Goal: Transaction & Acquisition: Purchase product/service

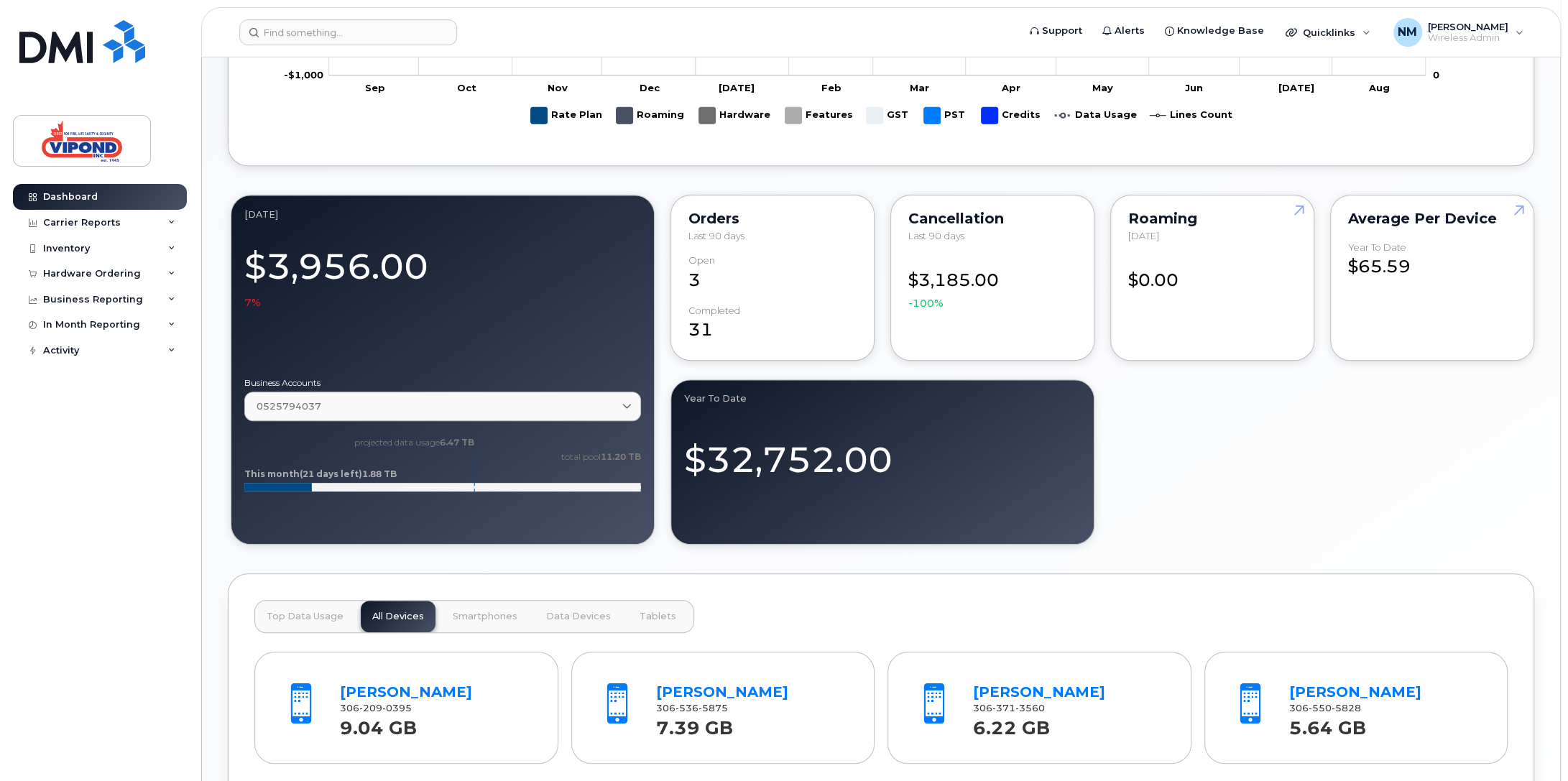
scroll to position [1056, 0]
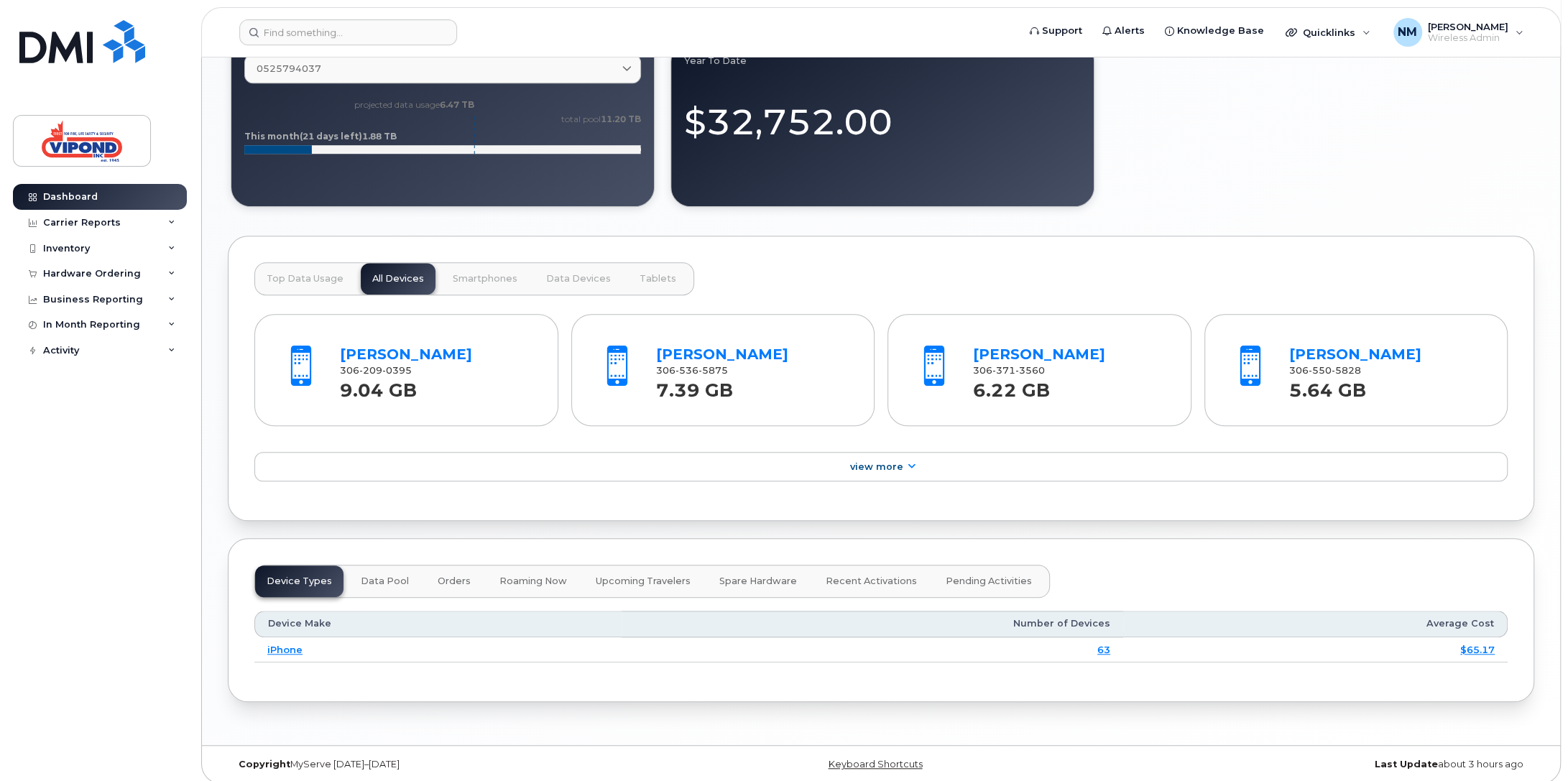
click at [305, 274] on span "Top Data Usage" at bounding box center [305, 279] width 77 height 12
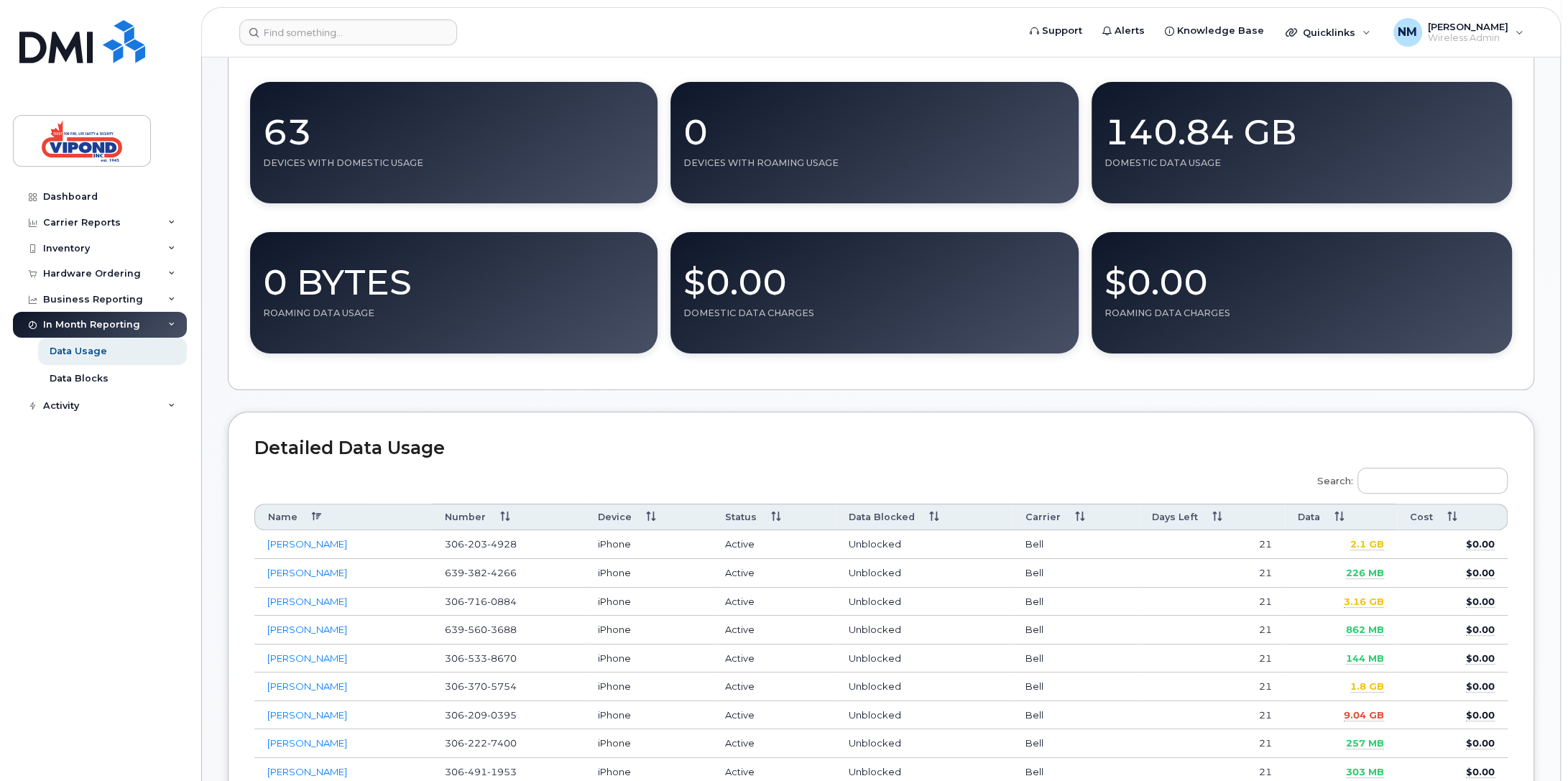
scroll to position [359, 0]
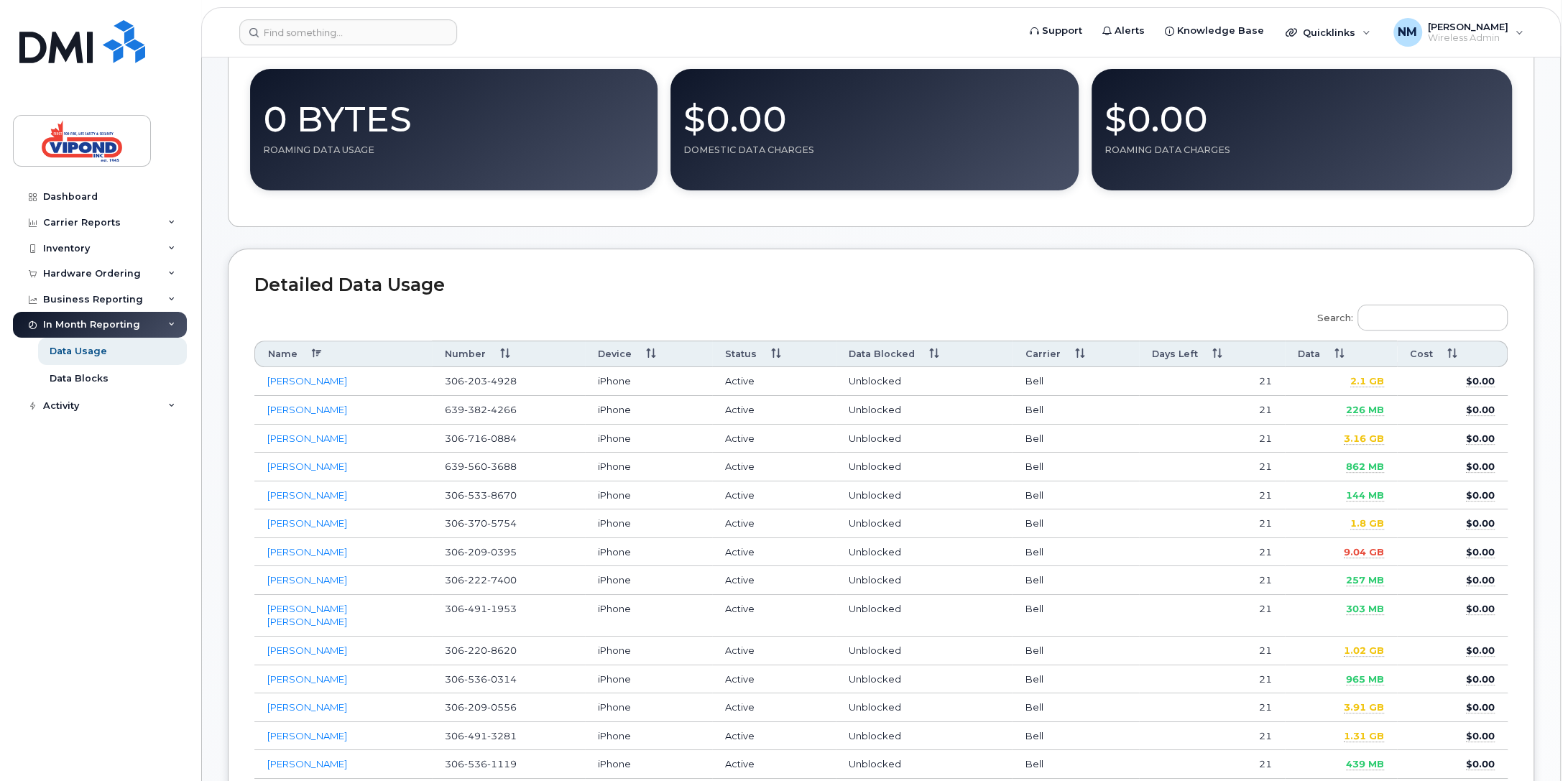
click at [1322, 355] on th "Data" at bounding box center [1341, 354] width 112 height 27
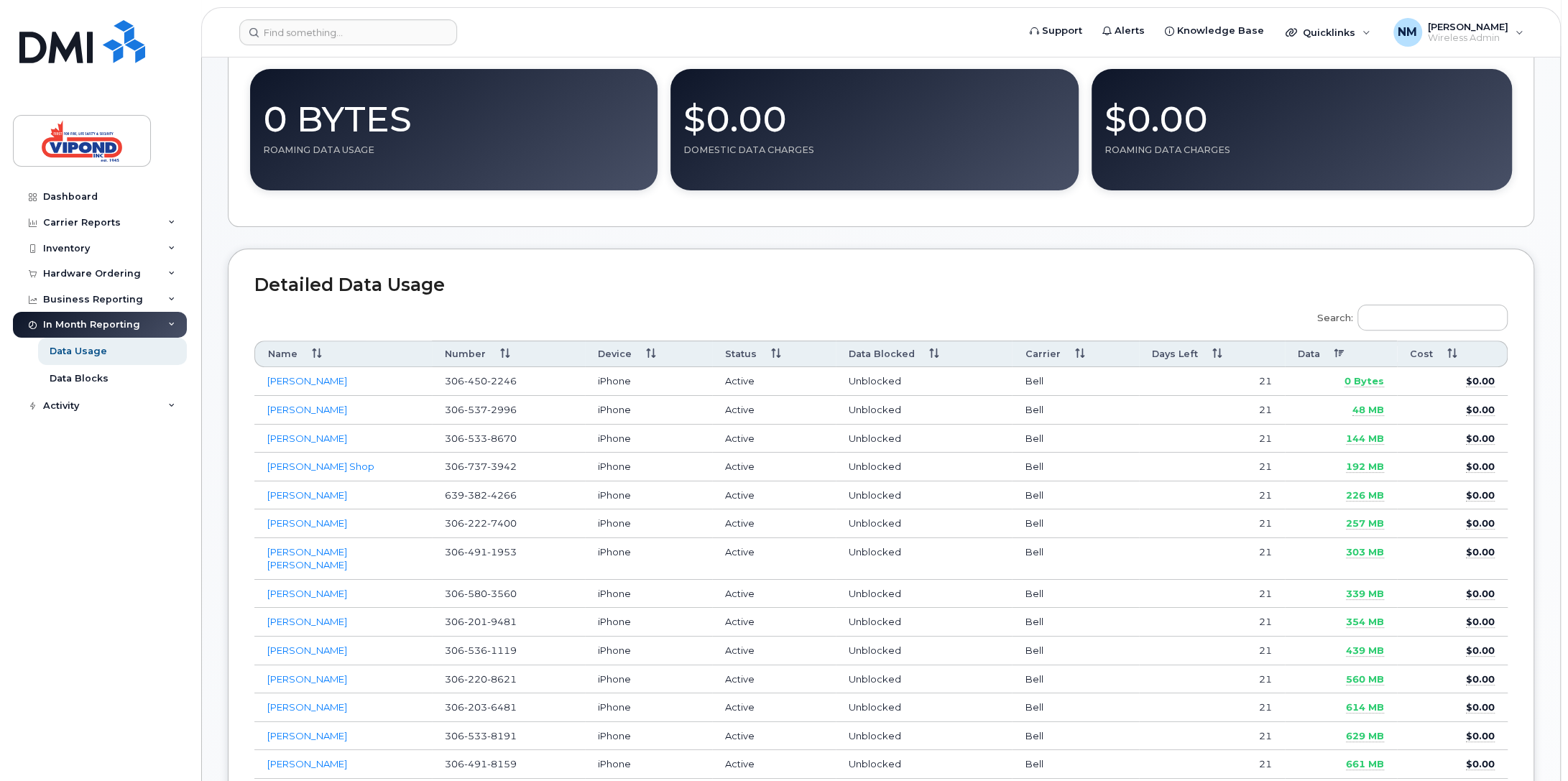
click at [1329, 354] on th "Data" at bounding box center [1341, 354] width 112 height 27
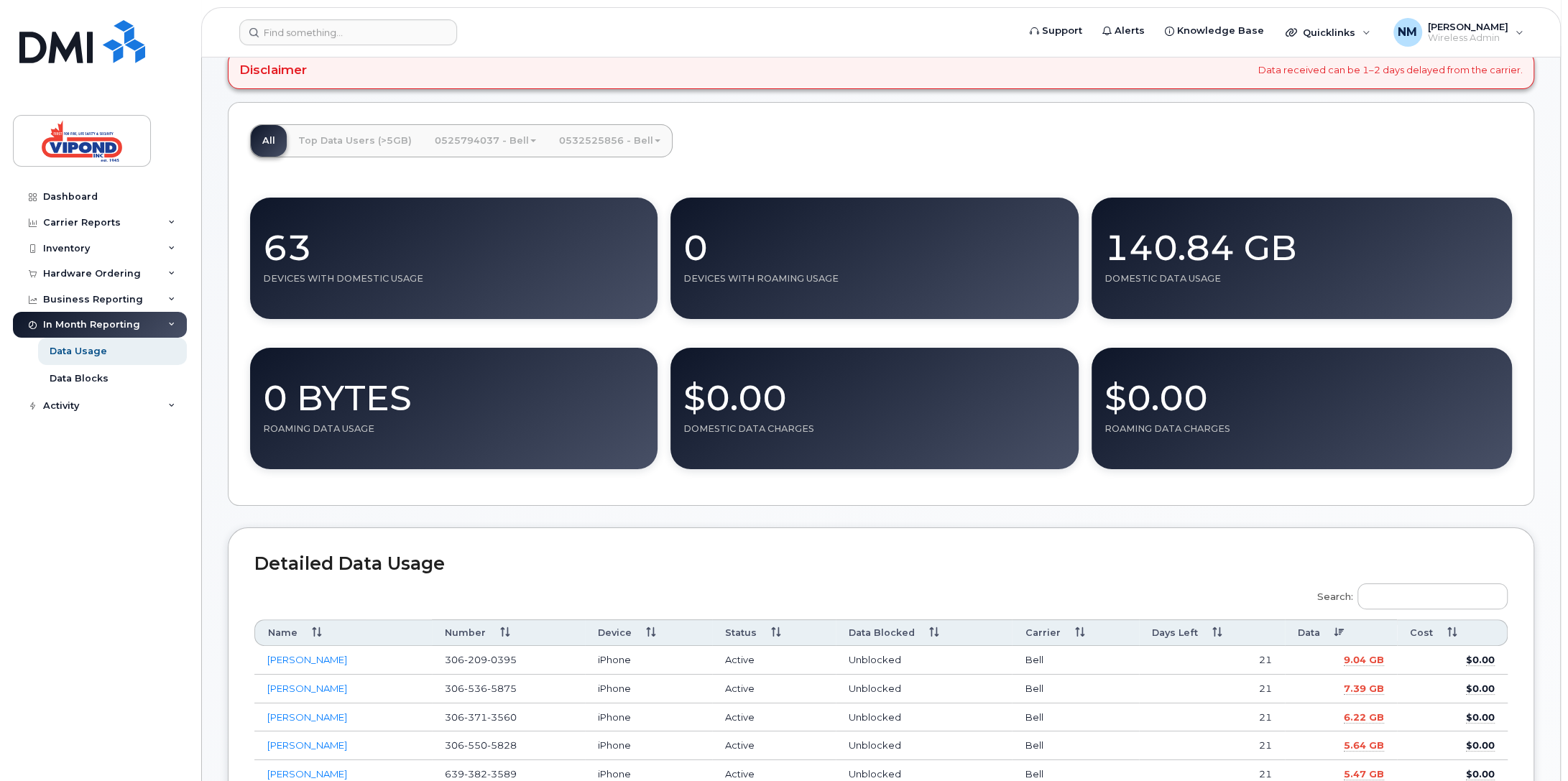
scroll to position [0, 0]
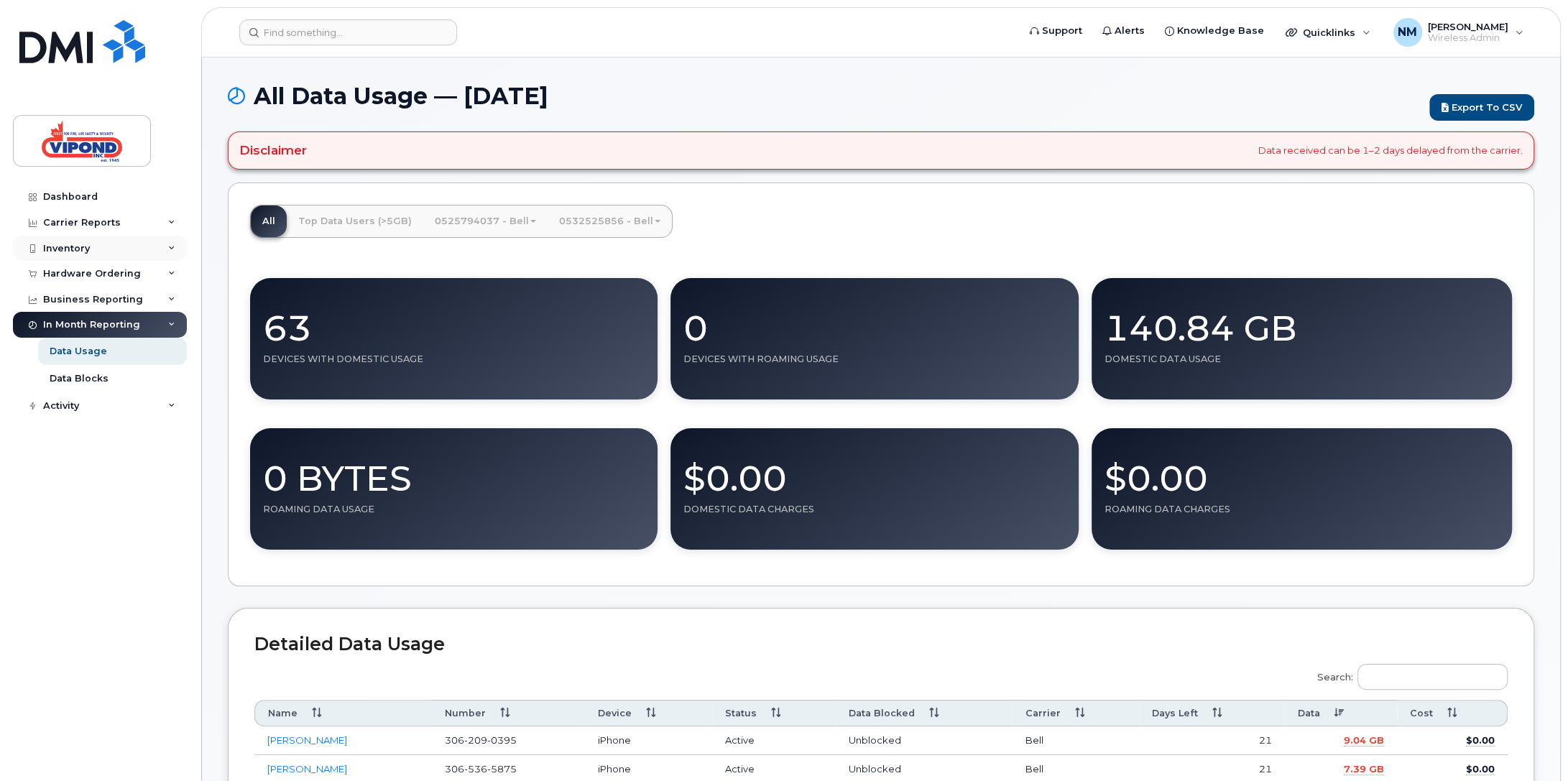
click at [76, 248] on div "Inventory" at bounding box center [67, 249] width 47 height 12
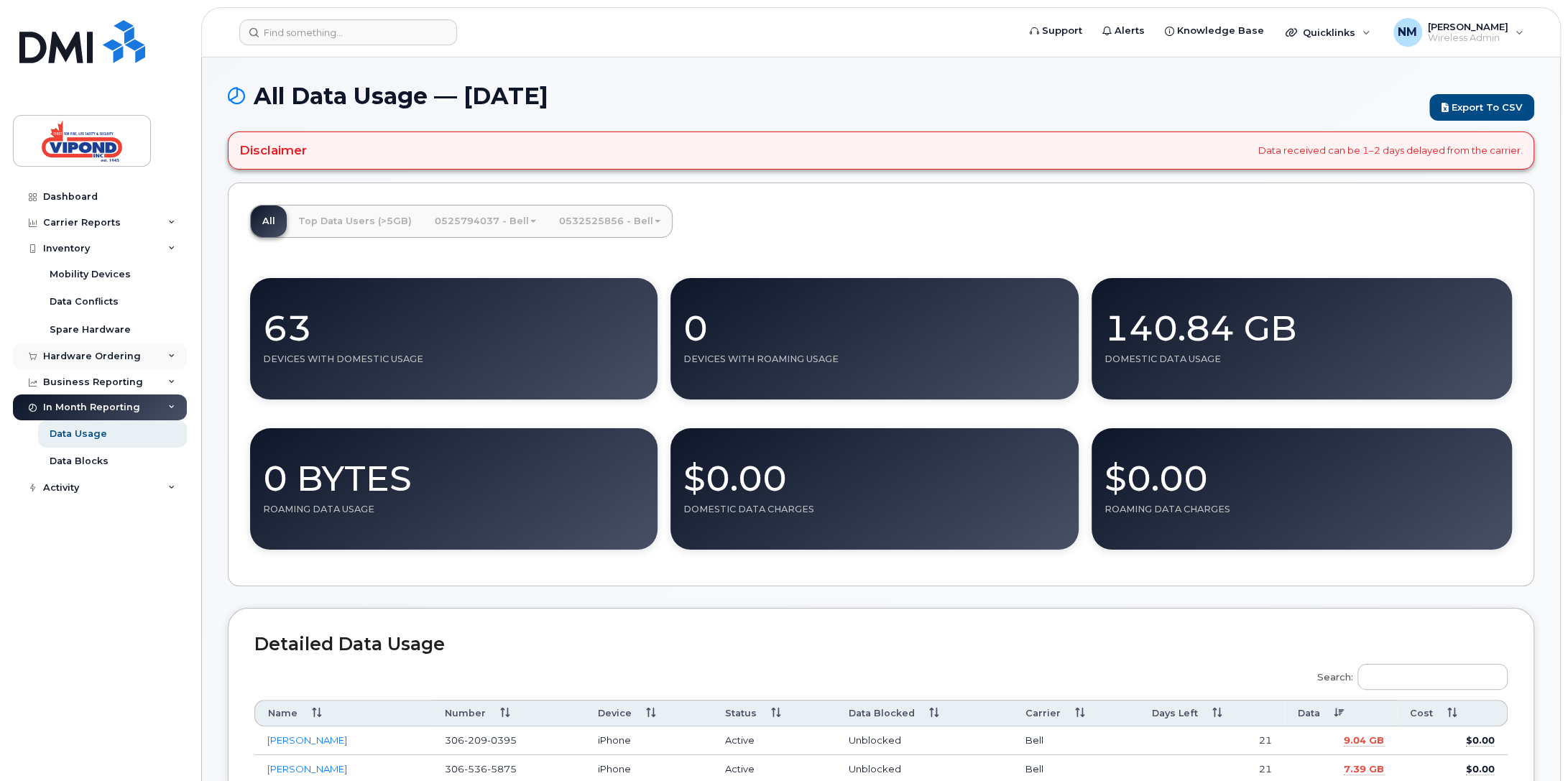
click at [104, 360] on div "Hardware Ordering" at bounding box center [92, 357] width 98 height 12
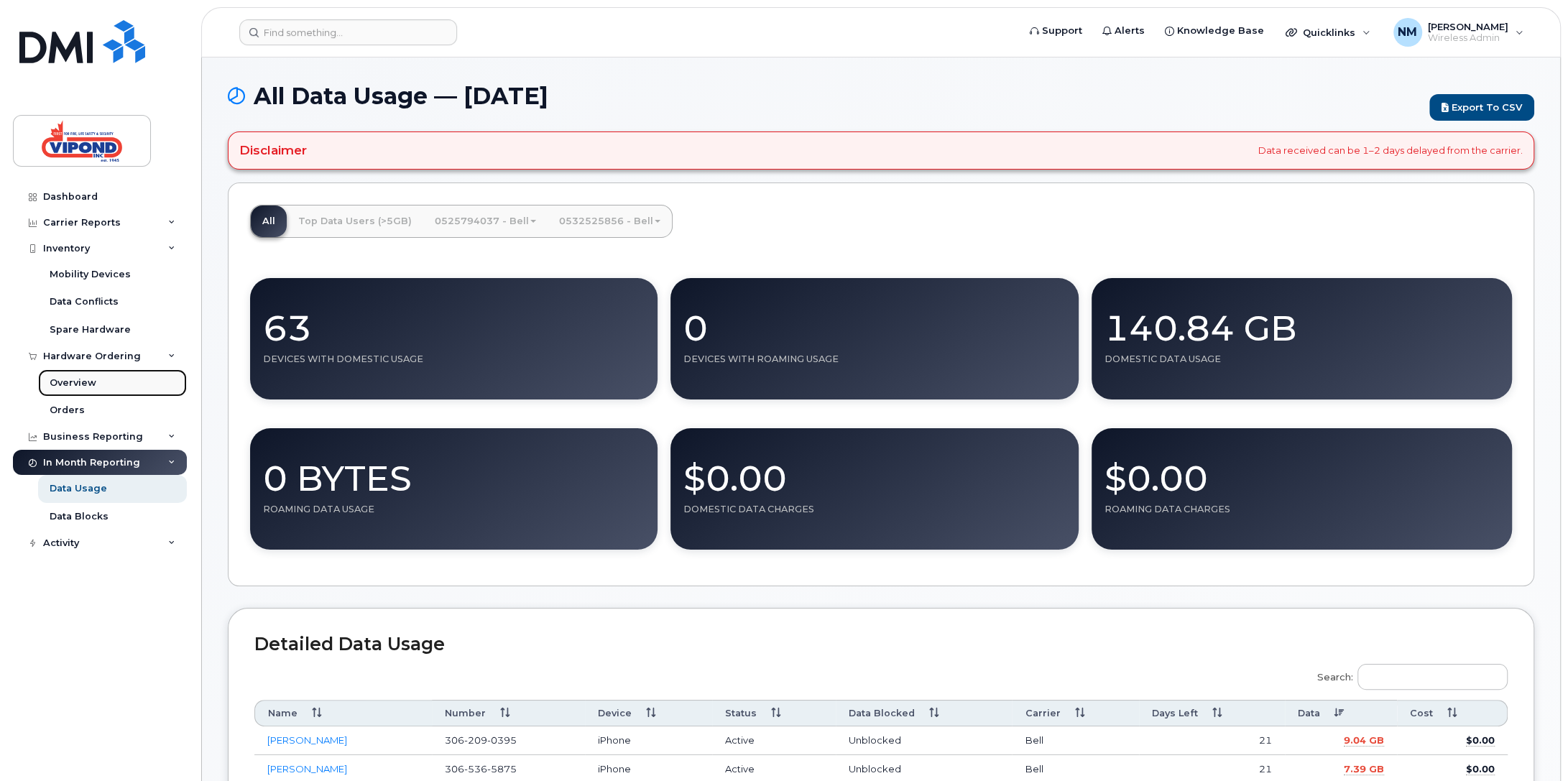
click at [79, 378] on div "Overview" at bounding box center [73, 383] width 47 height 13
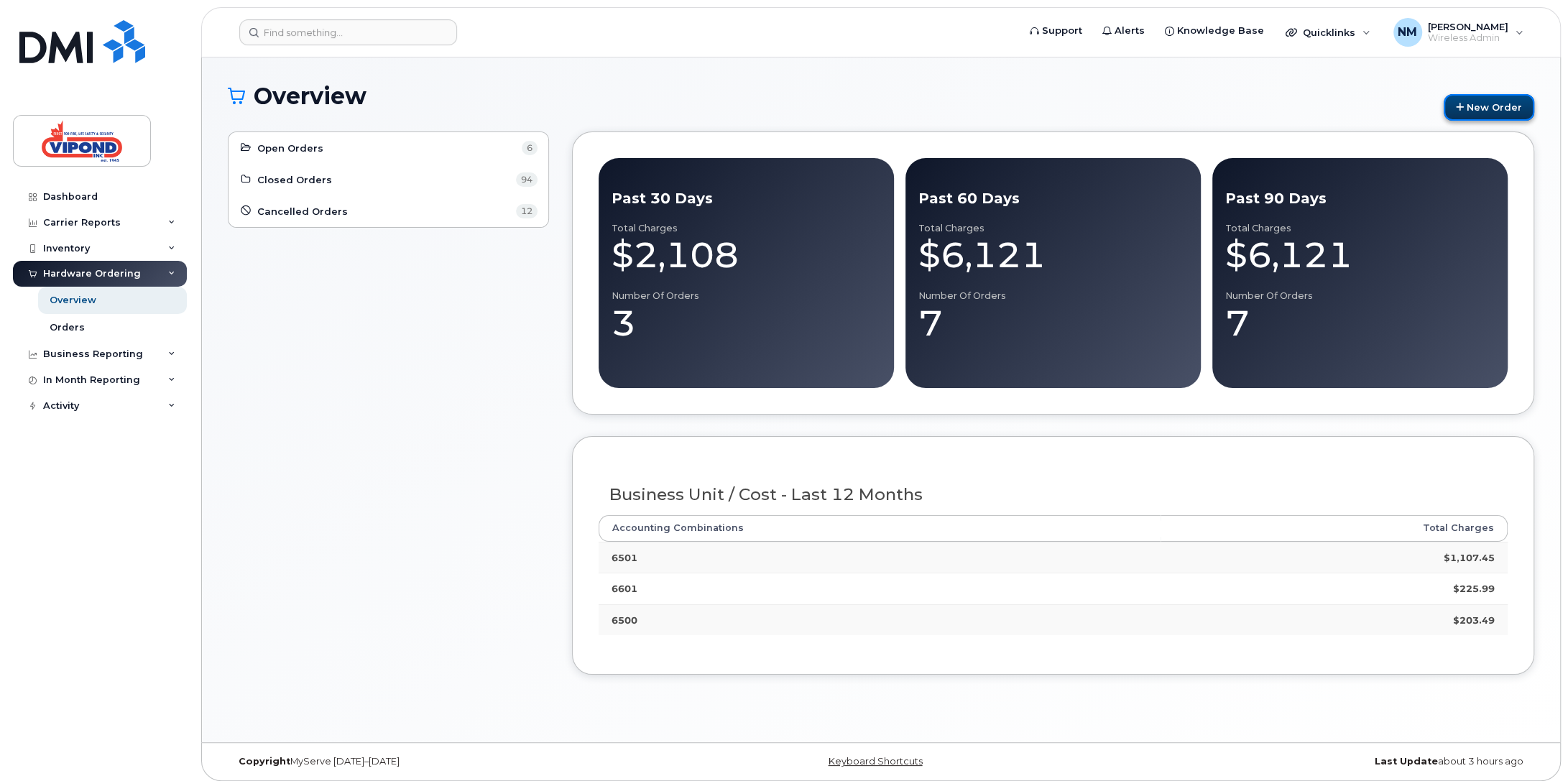
click at [1497, 99] on link "New Order" at bounding box center [1489, 108] width 90 height 27
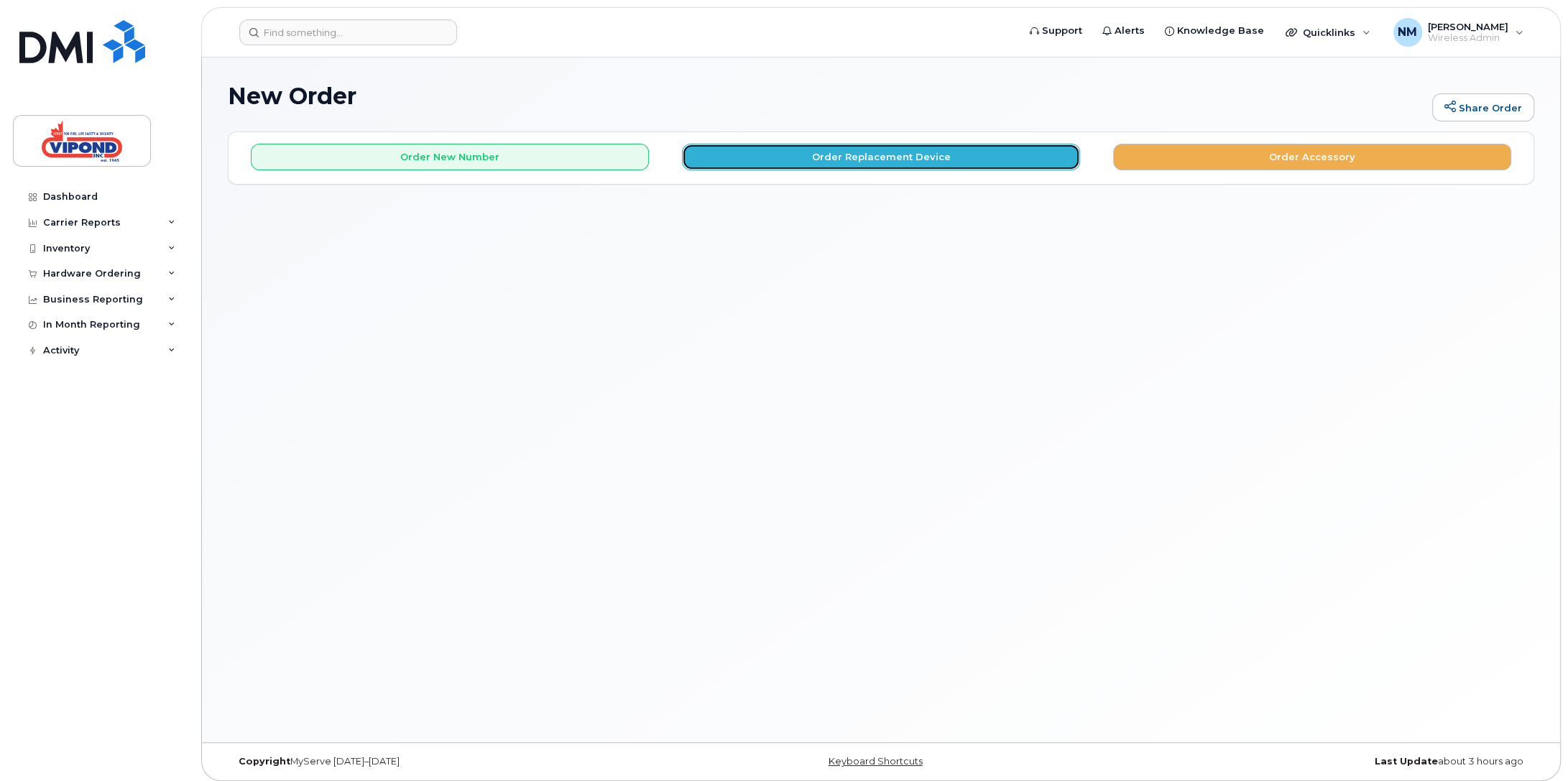
click at [828, 152] on button "Order Replacement Device" at bounding box center [881, 157] width 398 height 27
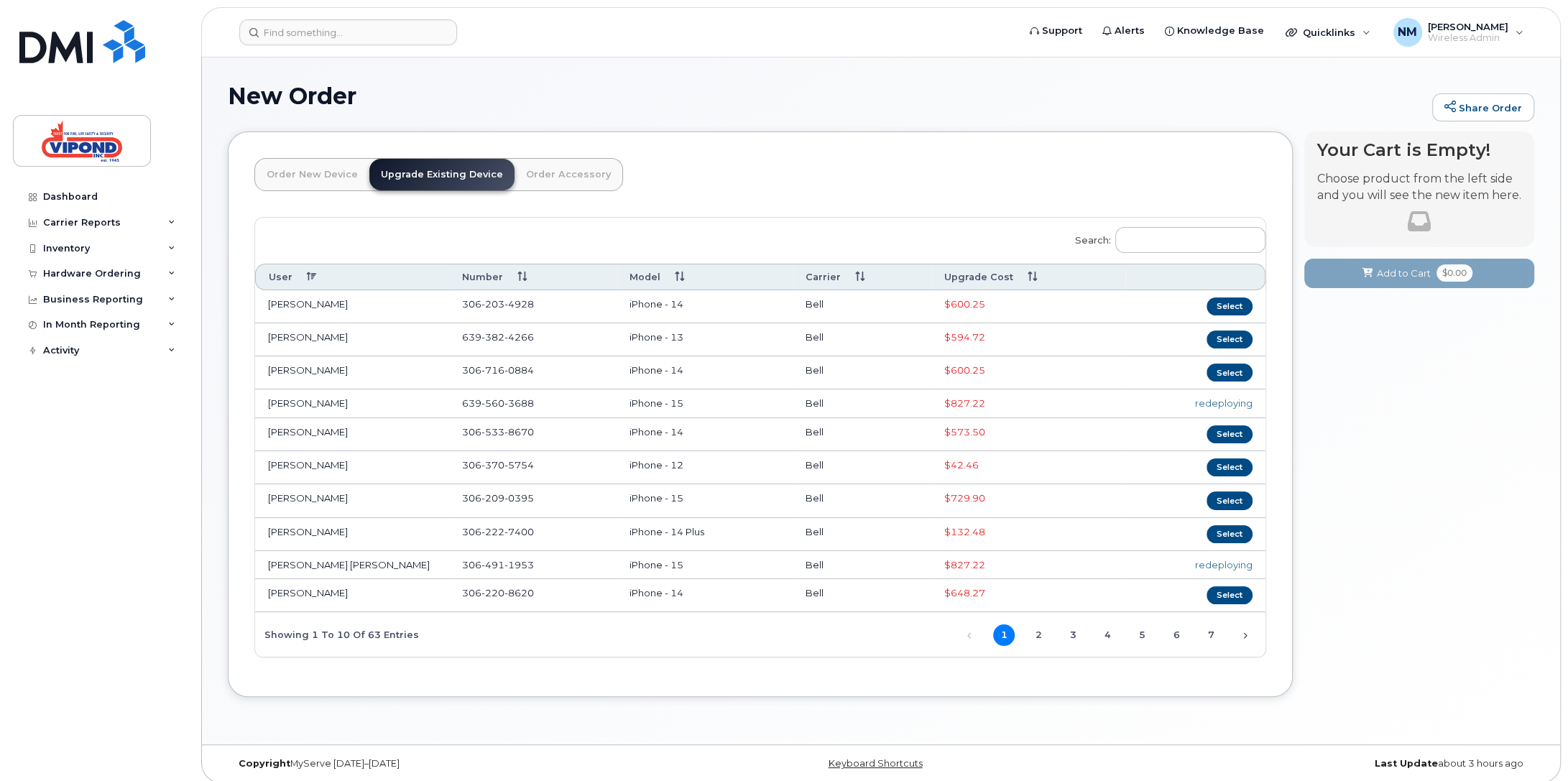
click at [990, 292] on td "$600.25" at bounding box center [1028, 307] width 194 height 33
click at [999, 272] on th "Upgrade Cost" at bounding box center [1028, 277] width 194 height 27
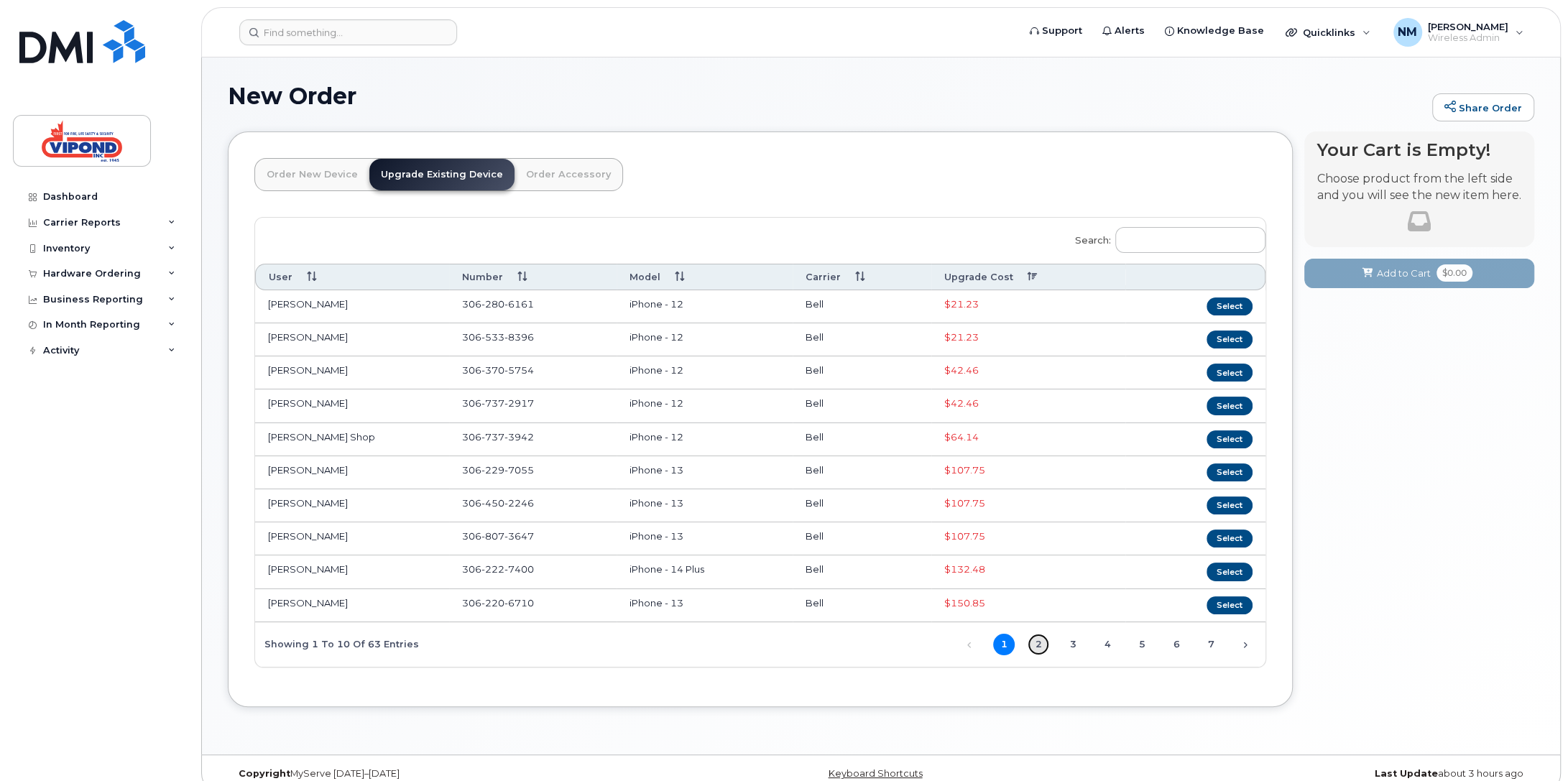
click at [1038, 633] on link "2" at bounding box center [1039, 644] width 22 height 22
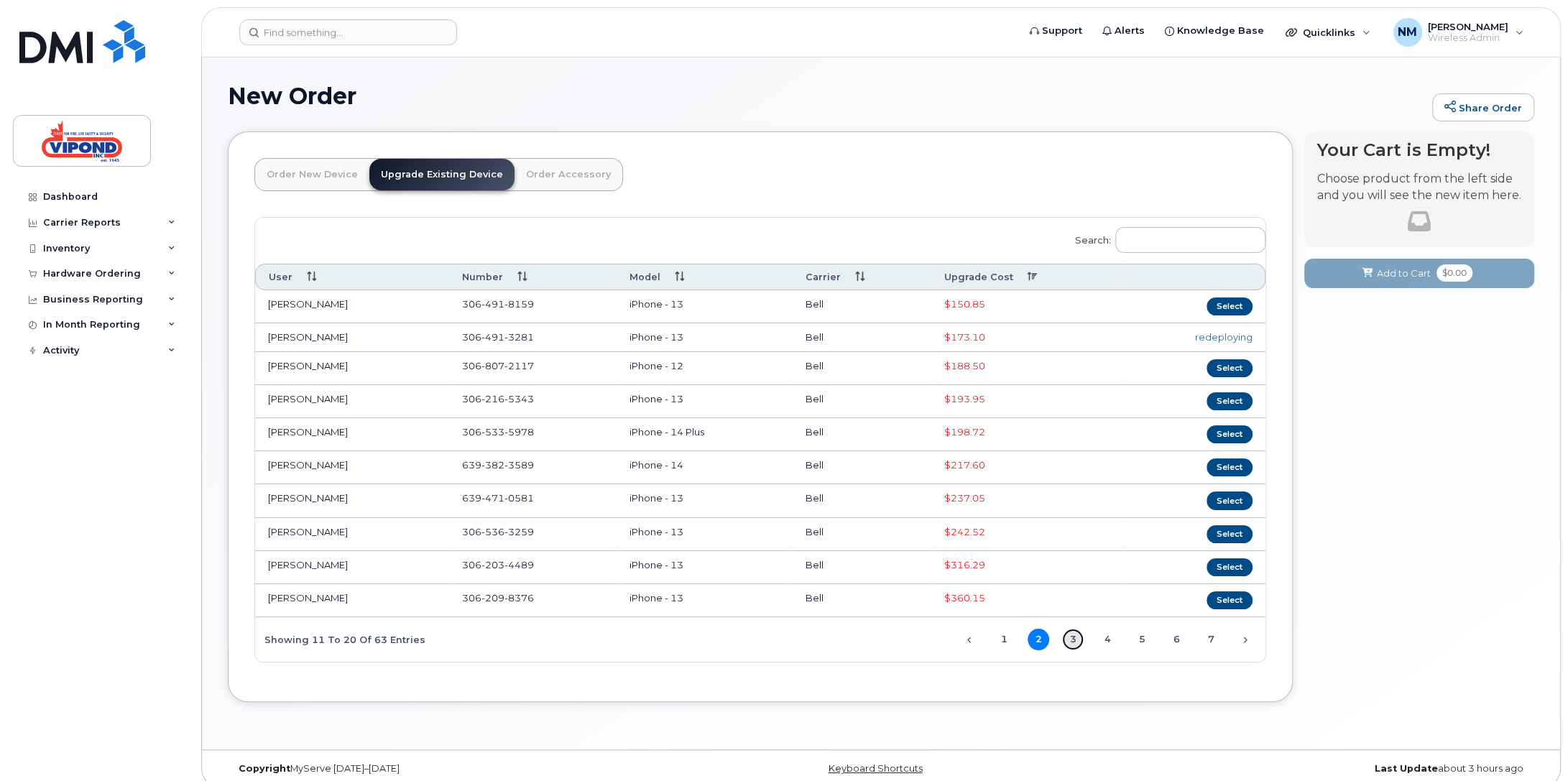
click at [1077, 628] on link "3" at bounding box center [1073, 639] width 22 height 22
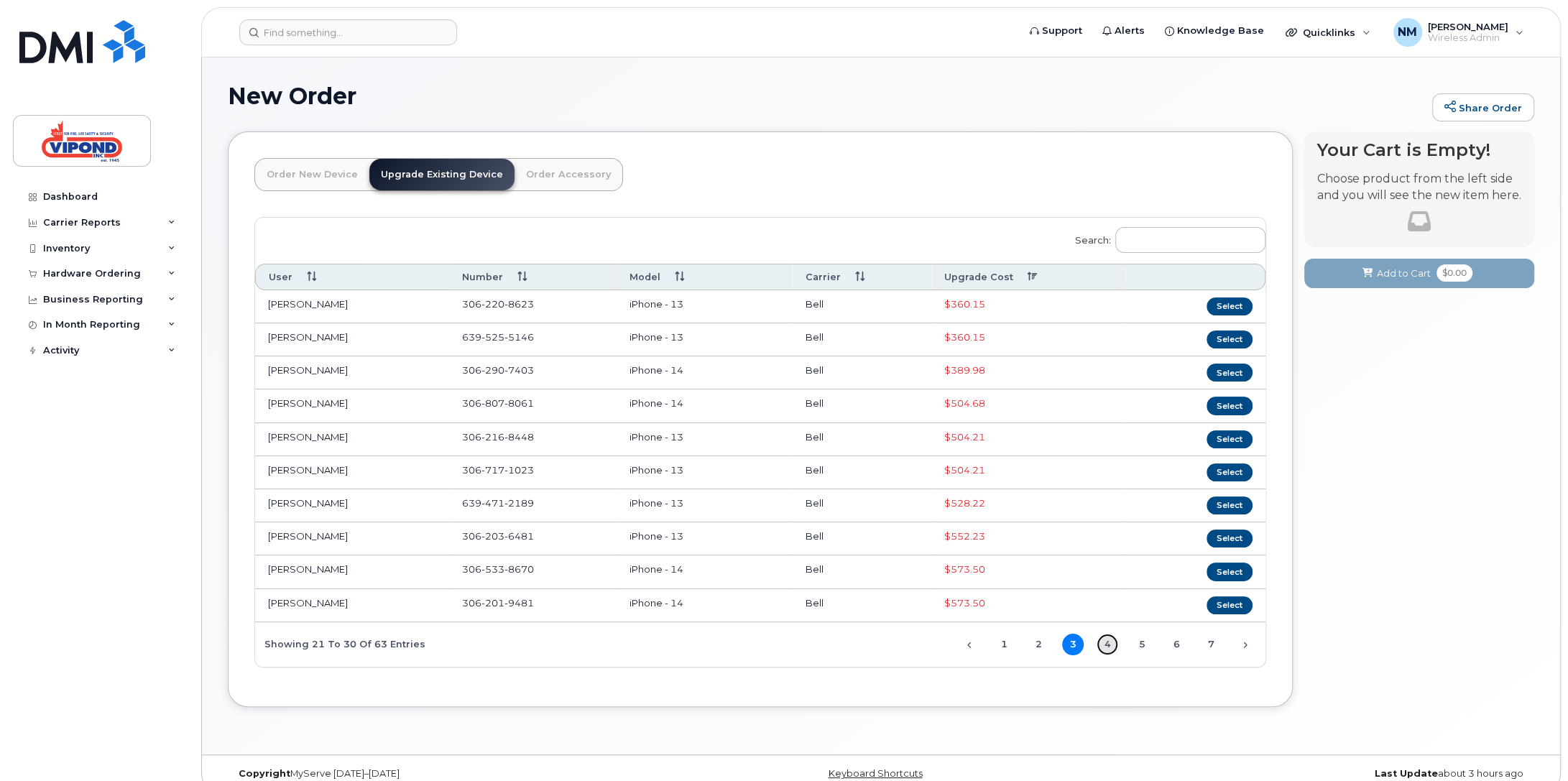
click at [1110, 633] on link "4" at bounding box center [1107, 644] width 22 height 22
click at [1141, 636] on link "5" at bounding box center [1142, 644] width 22 height 22
click at [1179, 636] on link "6" at bounding box center [1177, 644] width 22 height 22
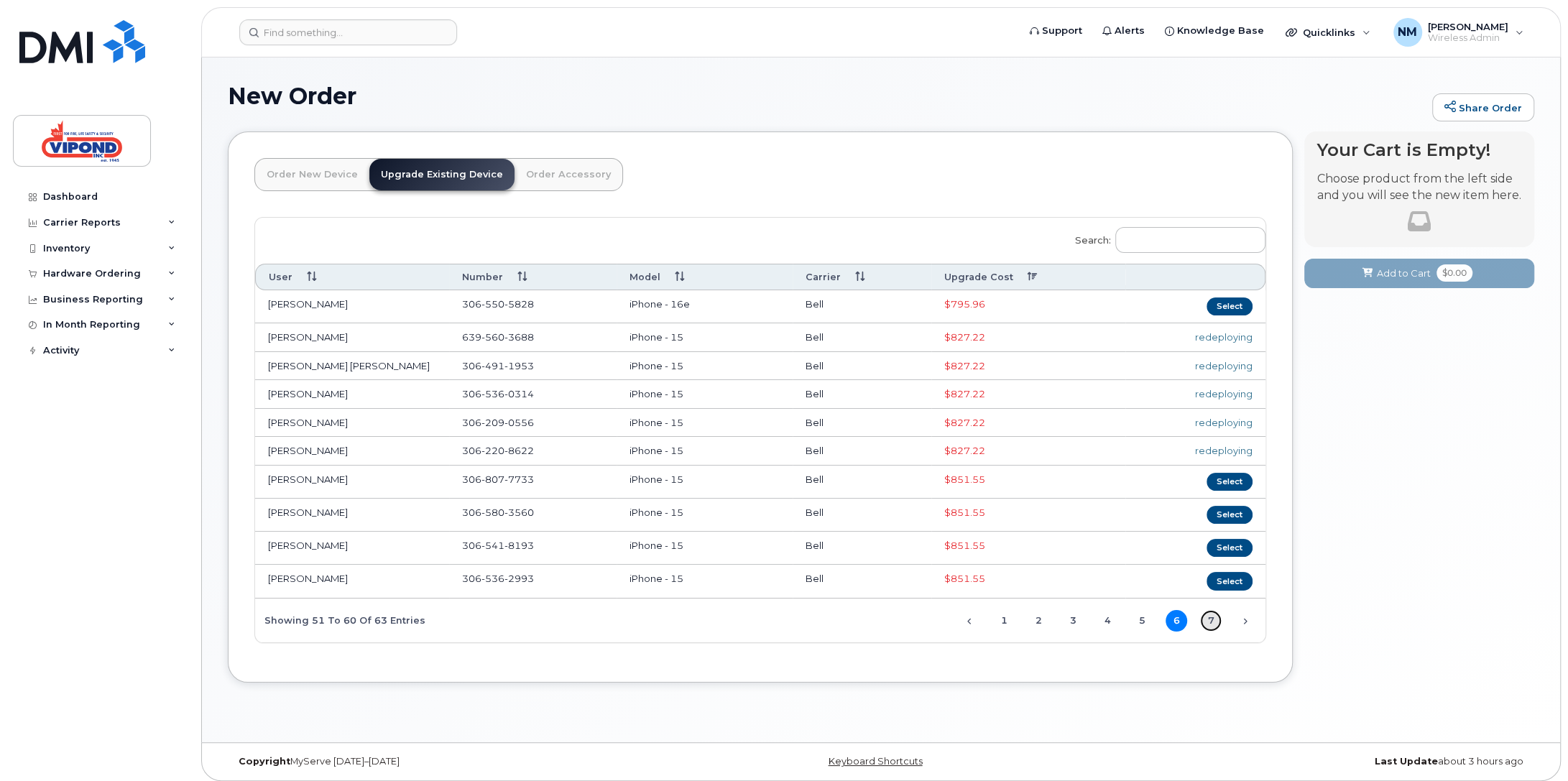
click at [1213, 617] on link "7" at bounding box center [1211, 621] width 22 height 22
